Goal: Find specific page/section: Find specific page/section

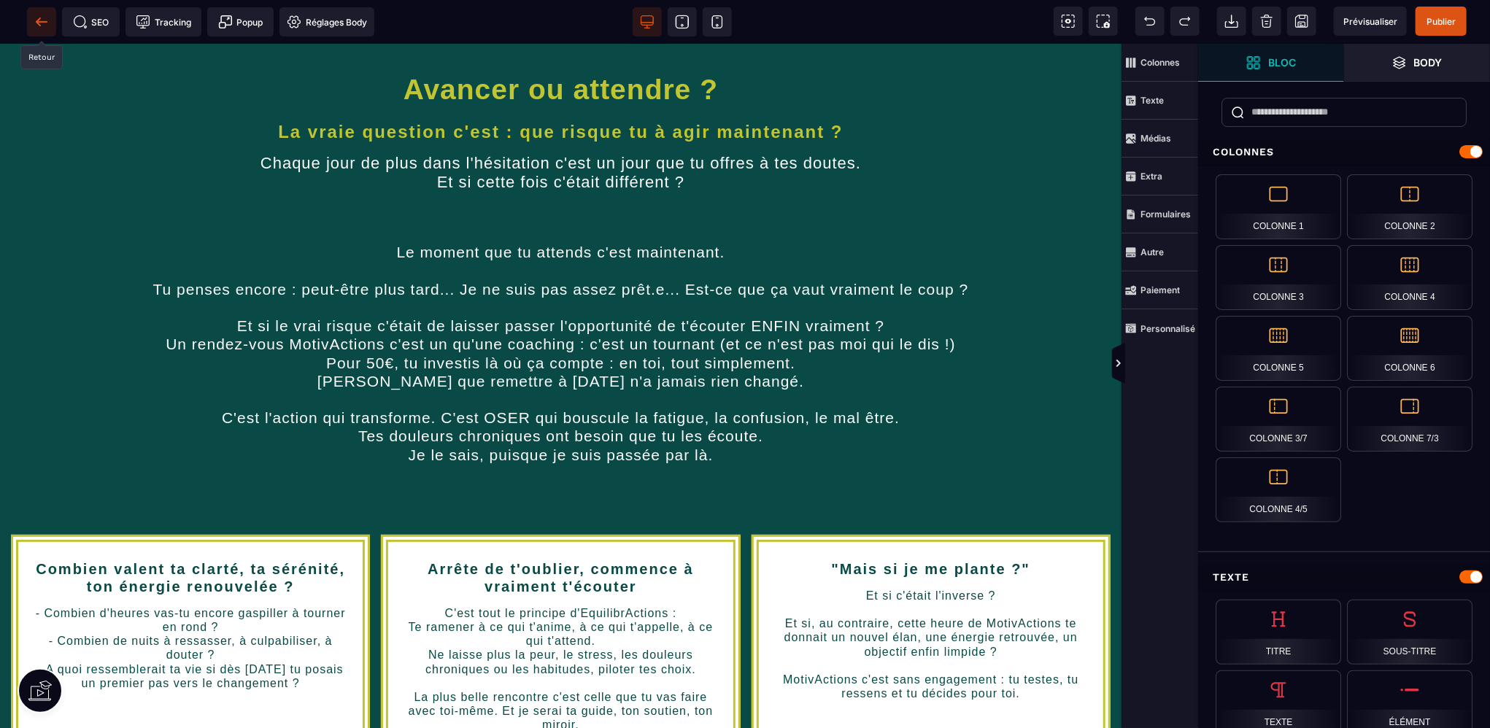
click at [45, 19] on icon at bounding box center [41, 22] width 15 height 15
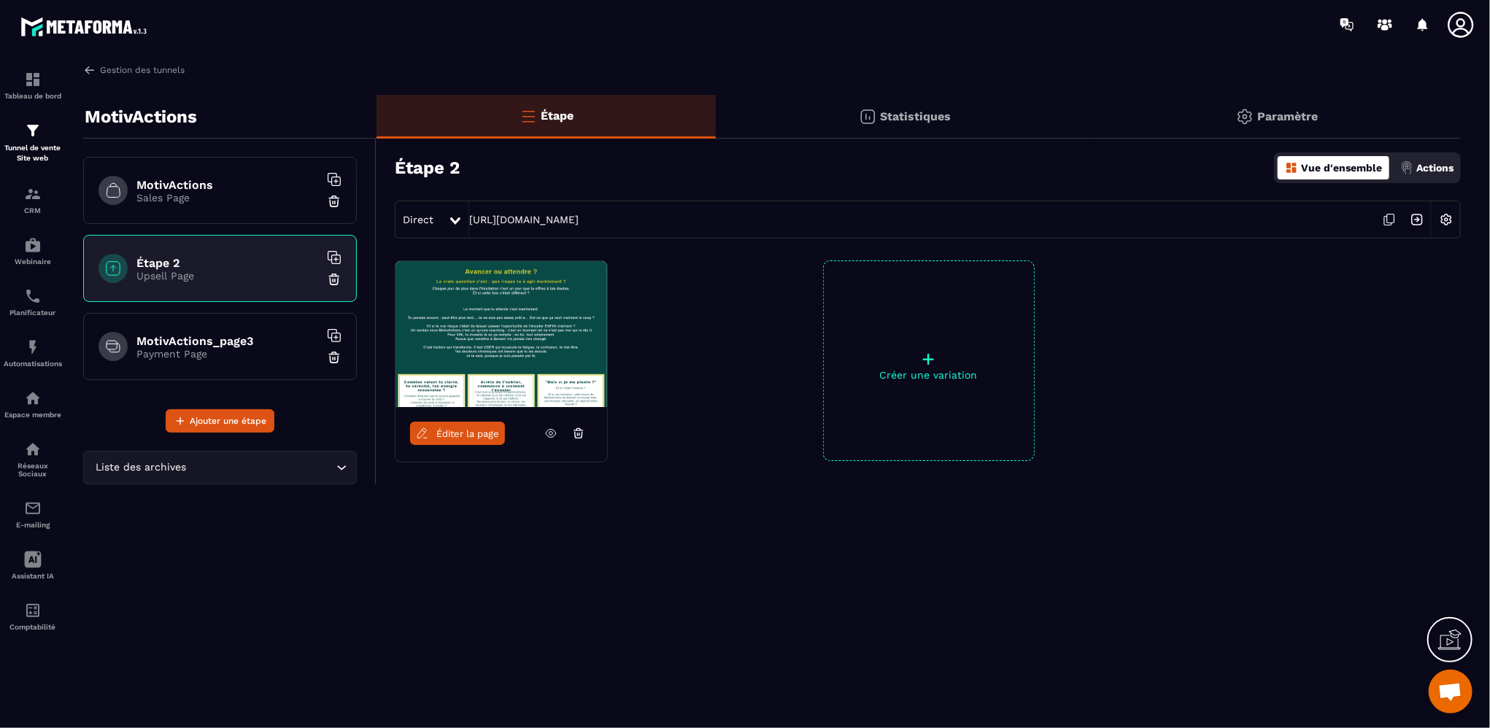
click at [187, 350] on p "Payment Page" at bounding box center [227, 354] width 182 height 12
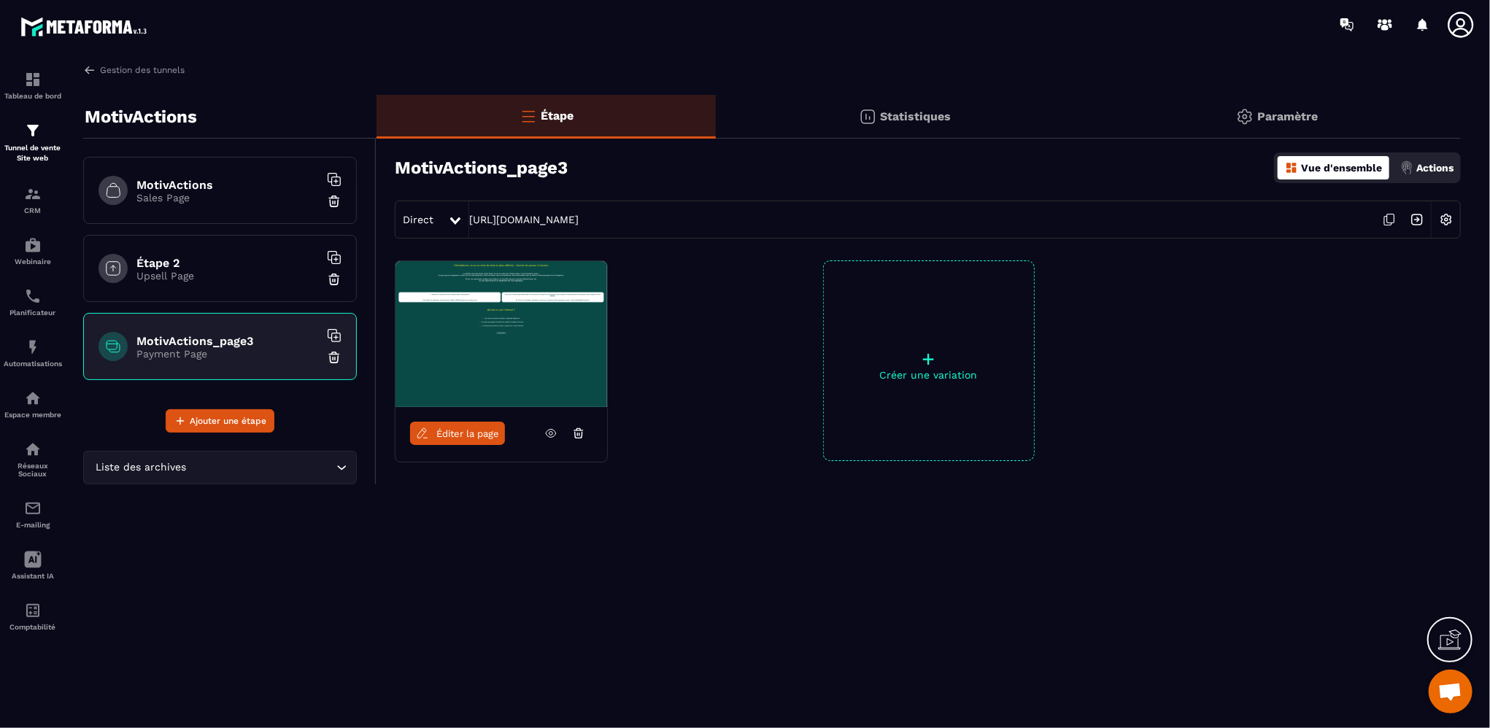
click at [467, 433] on span "Éditer la page" at bounding box center [467, 433] width 63 height 11
